Goal: Use online tool/utility: Utilize a website feature to perform a specific function

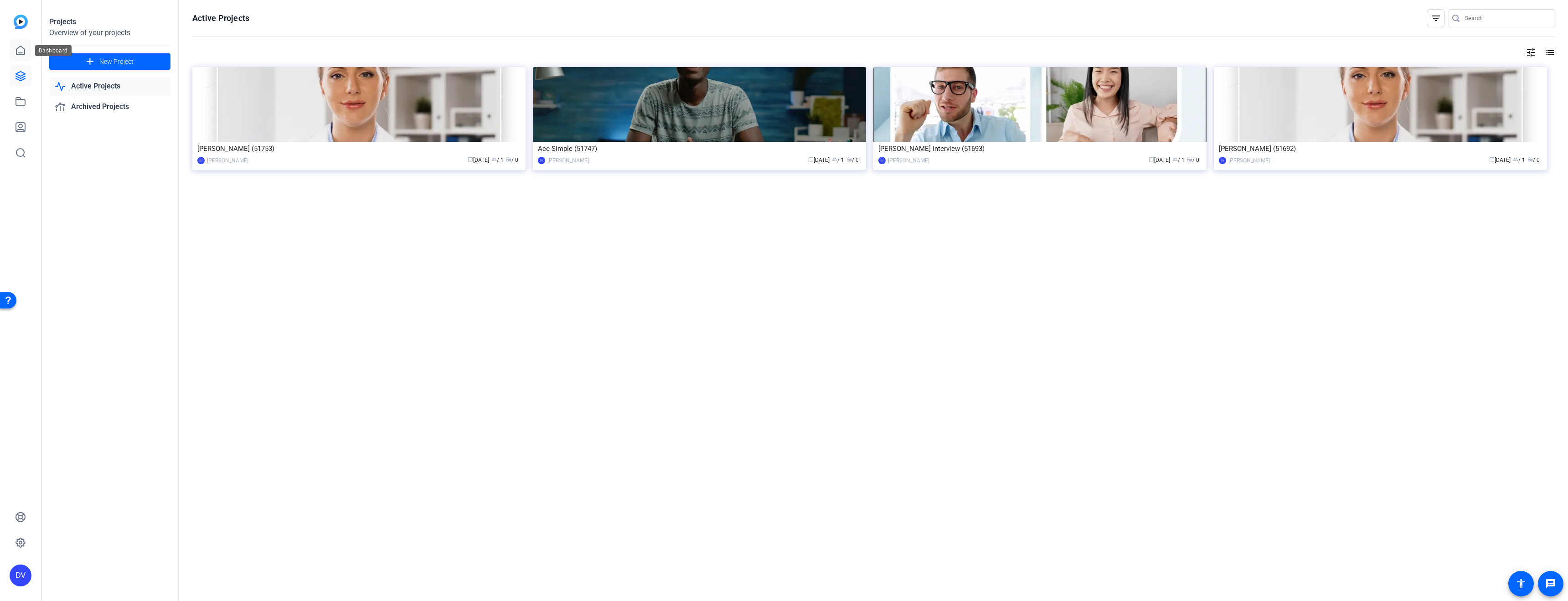
click at [21, 46] on icon at bounding box center [20, 51] width 8 height 9
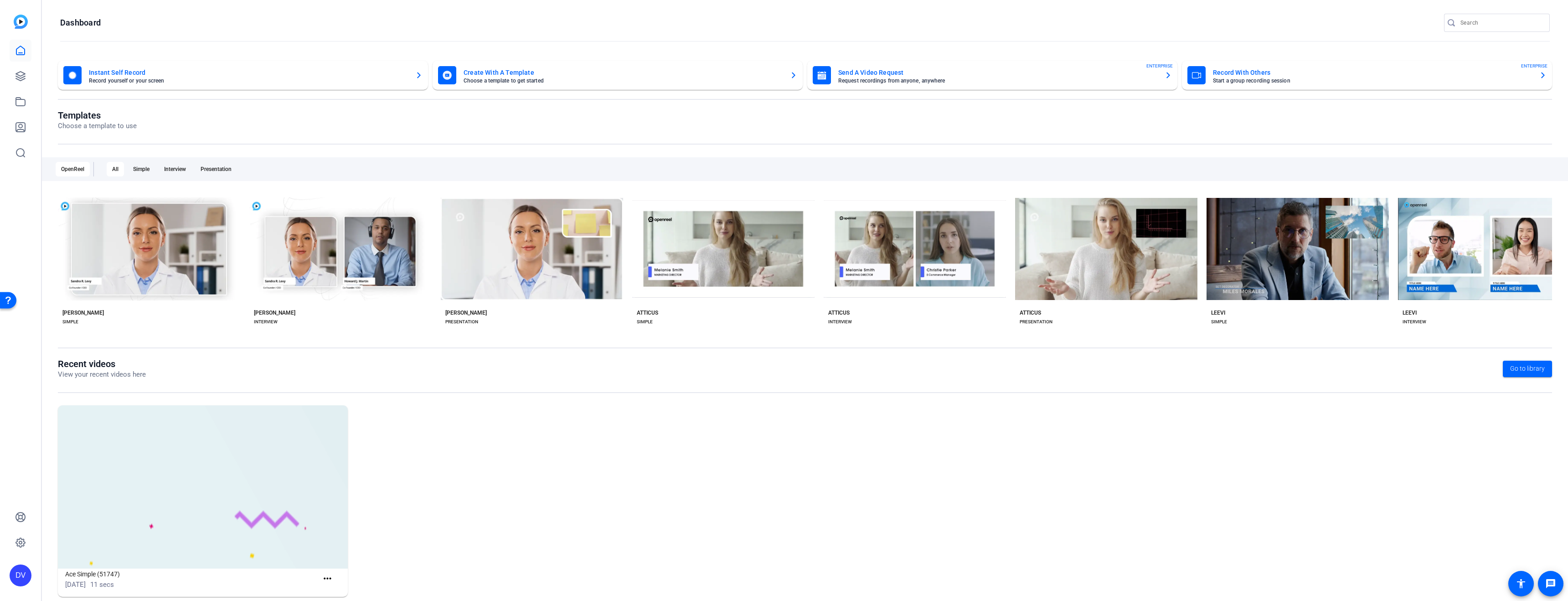
click at [194, 114] on openreel-page-title "Templates Choose a template to use" at bounding box center [805, 120] width 1494 height 21
click at [21, 102] on icon at bounding box center [21, 102] width 11 height 11
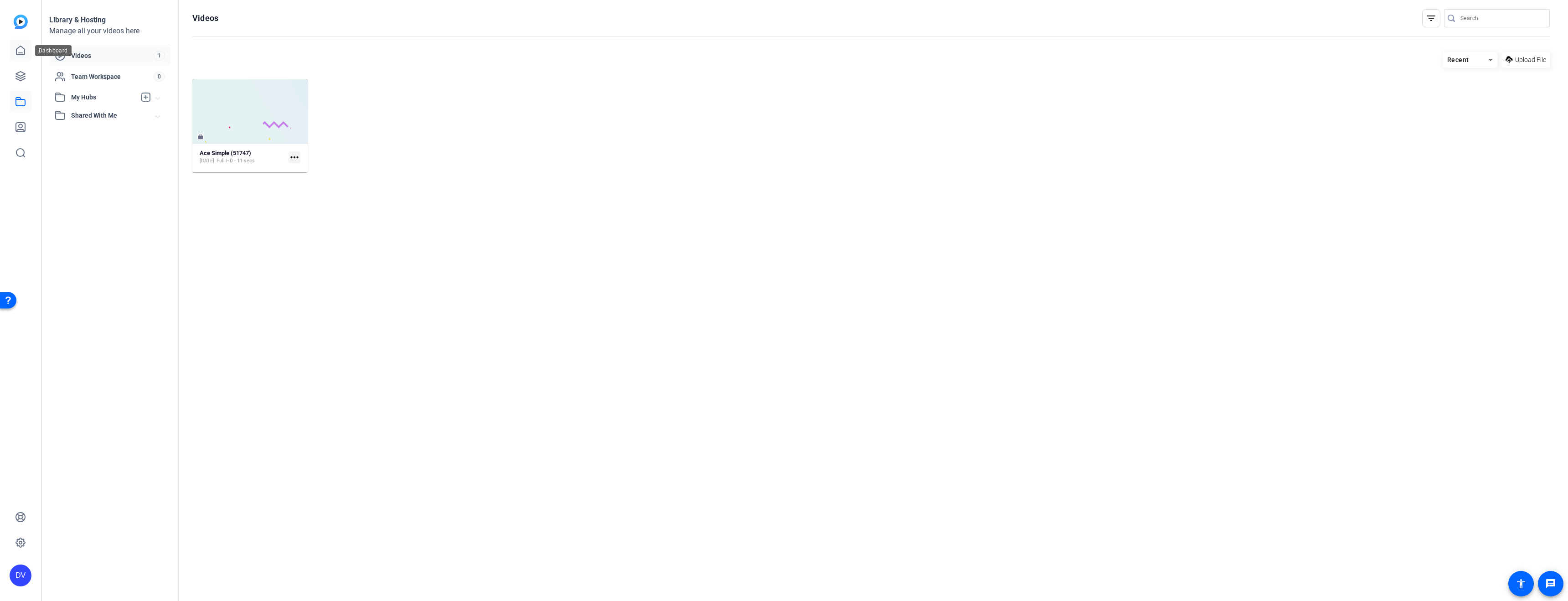
click at [27, 51] on link at bounding box center [21, 51] width 22 height 22
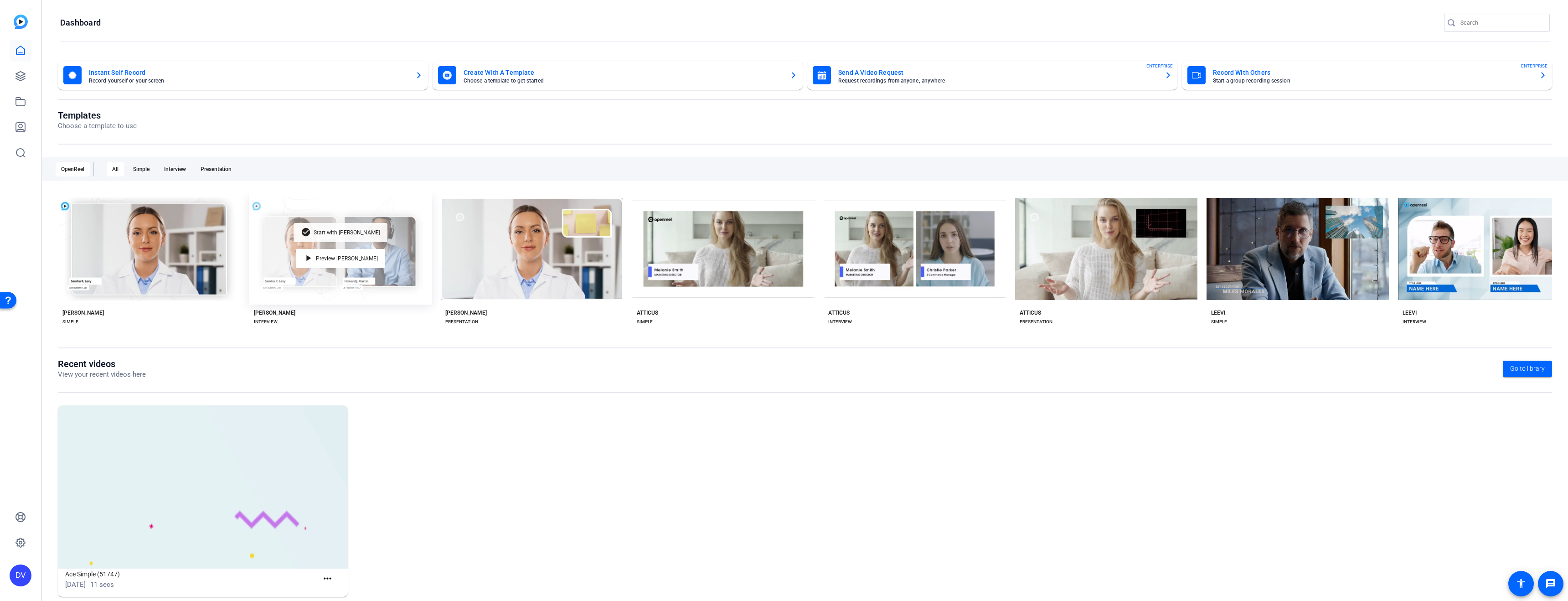
click at [333, 230] on span "Start with [PERSON_NAME]" at bounding box center [346, 232] width 66 height 5
